Goal: Check status: Check status

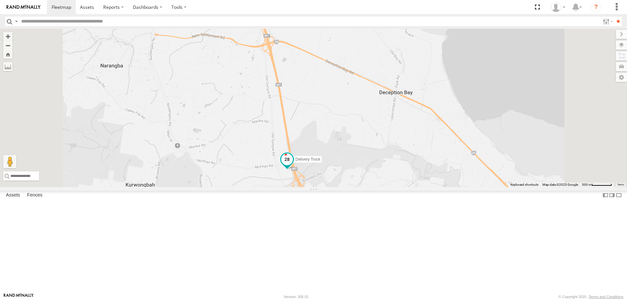
click at [294, 170] on span at bounding box center [287, 161] width 14 height 18
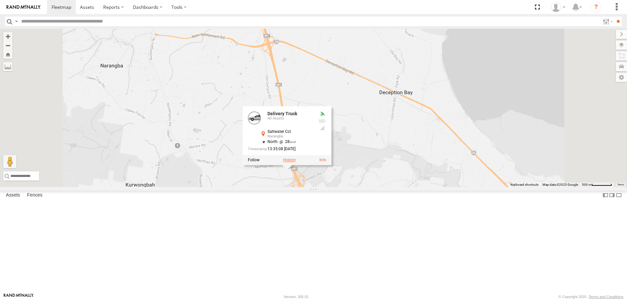
click at [296, 162] on label at bounding box center [289, 160] width 13 height 5
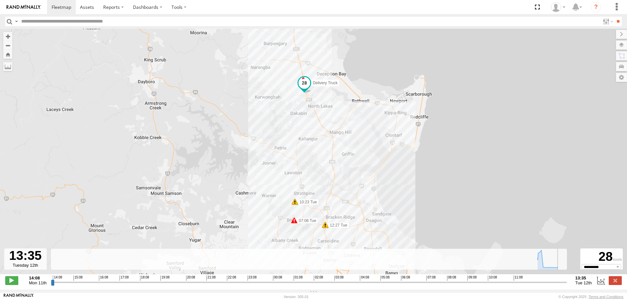
drag, startPoint x: 194, startPoint y: 288, endPoint x: 578, endPoint y: 269, distance: 385.1
click at [567, 279] on input "range" at bounding box center [309, 282] width 516 height 6
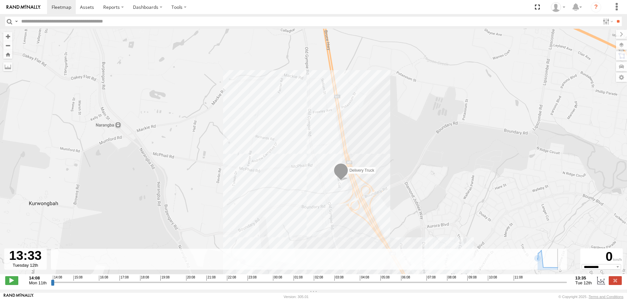
type input "**********"
drag, startPoint x: 565, startPoint y: 287, endPoint x: 586, endPoint y: 281, distance: 21.6
click at [567, 281] on input "range" at bounding box center [309, 282] width 516 height 6
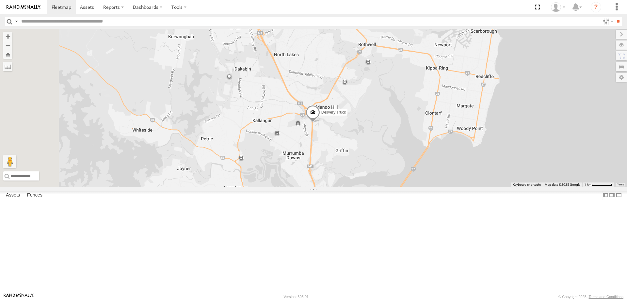
drag, startPoint x: 380, startPoint y: 224, endPoint x: 426, endPoint y: 192, distance: 56.3
click at [426, 187] on div "Delivery Truck cruise Small Truck" at bounding box center [313, 108] width 627 height 158
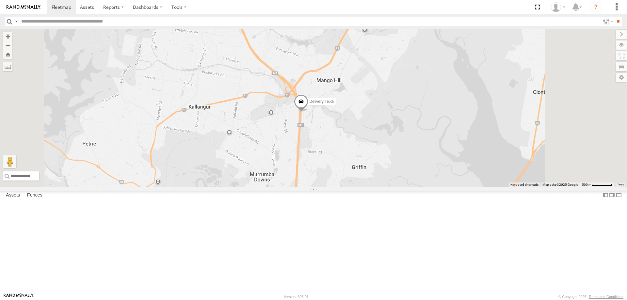
drag, startPoint x: 437, startPoint y: 193, endPoint x: 424, endPoint y: 185, distance: 15.1
click at [424, 185] on div "Delivery Truck cruise Small Truck" at bounding box center [313, 108] width 627 height 158
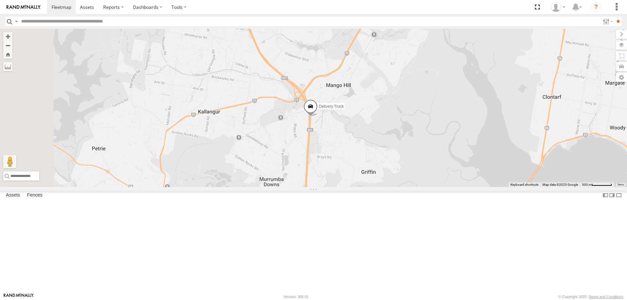
click at [318, 117] on span at bounding box center [310, 108] width 14 height 18
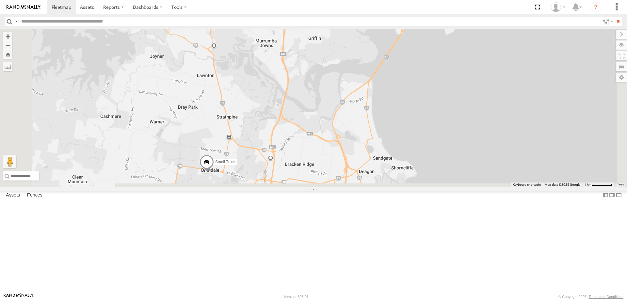
drag, startPoint x: 423, startPoint y: 250, endPoint x: 382, endPoint y: 119, distance: 138.0
click at [382, 119] on div "Delivery Truck cruise Small Truck Delivery Truck All Assets [PERSON_NAME] Hwy […" at bounding box center [313, 108] width 627 height 158
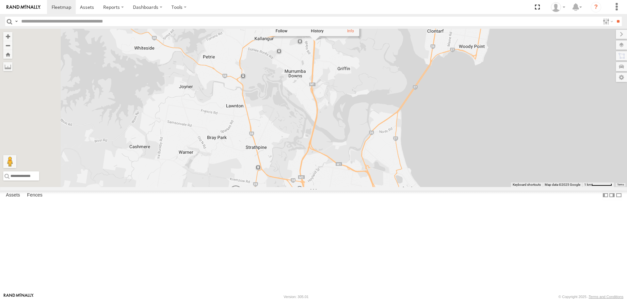
drag, startPoint x: 380, startPoint y: 123, endPoint x: 416, endPoint y: 177, distance: 64.9
click at [416, 177] on div "Delivery Truck cruise Small Truck Delivery Truck All Assets [PERSON_NAME] Hwy […" at bounding box center [313, 108] width 627 height 158
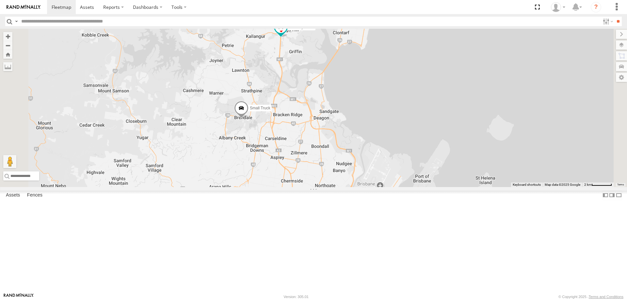
drag, startPoint x: 405, startPoint y: 245, endPoint x: 385, endPoint y: 115, distance: 131.5
click at [385, 115] on div "Delivery Truck cruise Small Truck" at bounding box center [313, 108] width 627 height 158
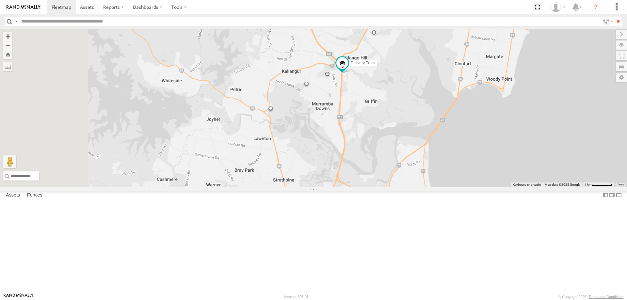
drag, startPoint x: 345, startPoint y: 108, endPoint x: 419, endPoint y: 187, distance: 108.6
click at [419, 187] on div "Delivery Truck cruise Small Truck" at bounding box center [313, 108] width 627 height 158
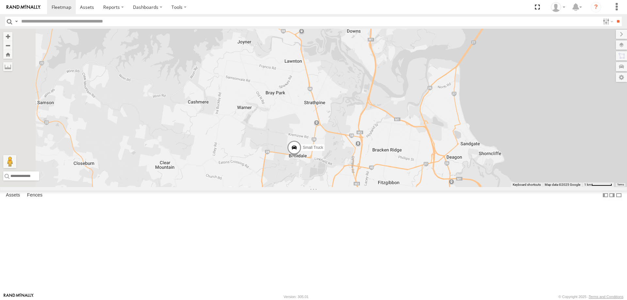
drag, startPoint x: 412, startPoint y: 155, endPoint x: 443, endPoint y: 73, distance: 88.3
click at [443, 73] on div "Delivery Truck cruise Small Truck" at bounding box center [313, 108] width 627 height 158
